Goal: Navigation & Orientation: Go to known website

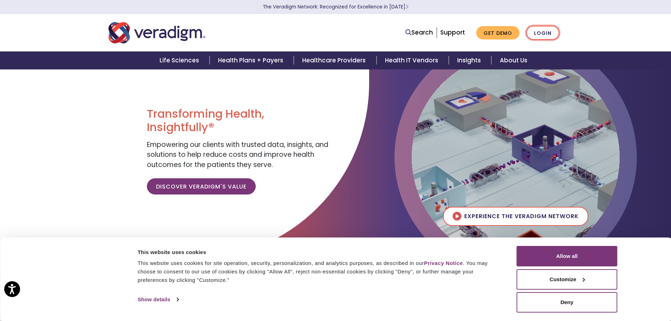
click at [550, 30] on link "Login" at bounding box center [543, 33] width 33 height 14
